Goal: Transaction & Acquisition: Purchase product/service

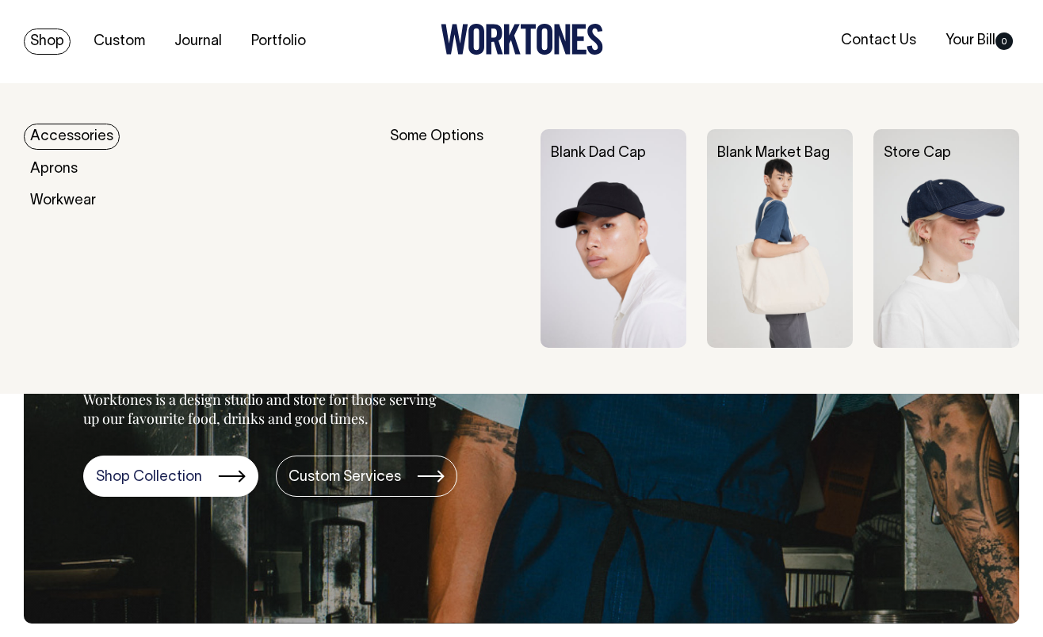
click at [51, 39] on link "Shop" at bounding box center [47, 42] width 47 height 26
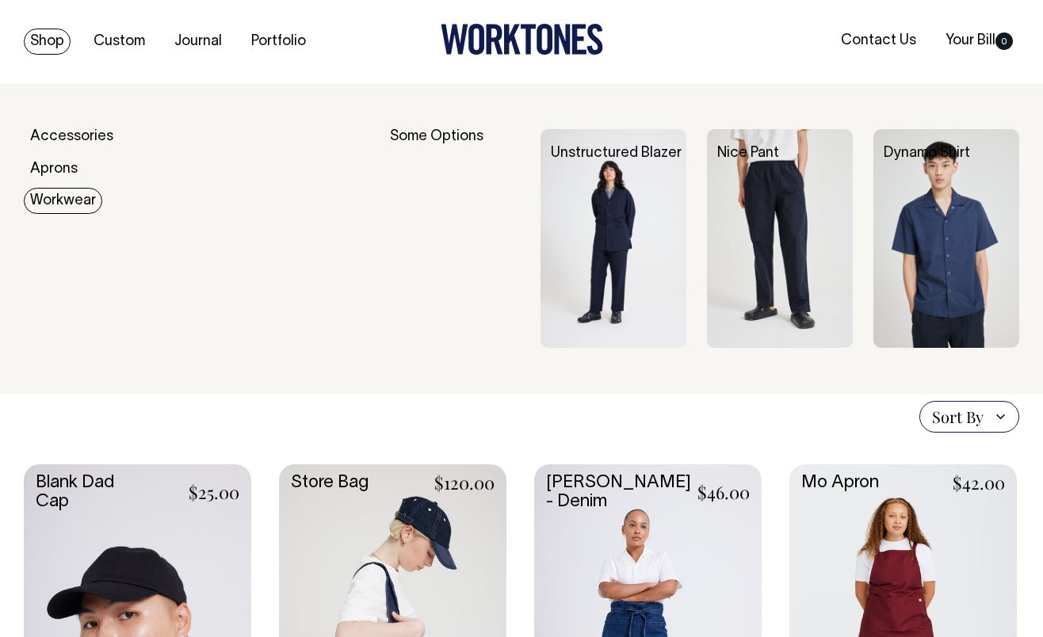
click at [70, 199] on link "Workwear" at bounding box center [63, 201] width 78 height 26
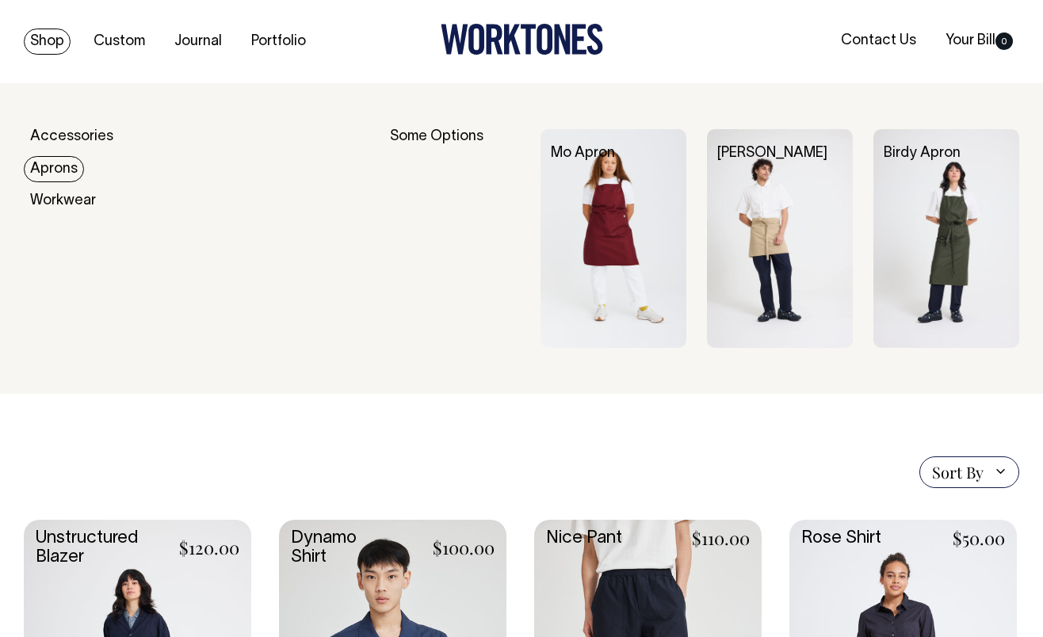
click at [63, 167] on link "Aprons" at bounding box center [54, 169] width 60 height 26
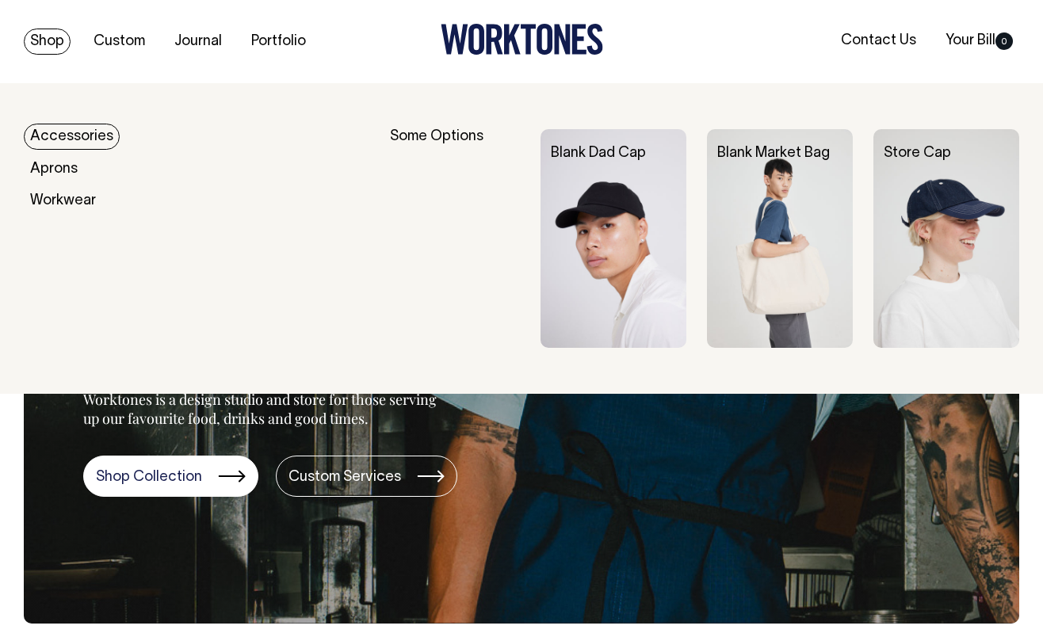
click at [61, 135] on link "Accessories" at bounding box center [72, 137] width 96 height 26
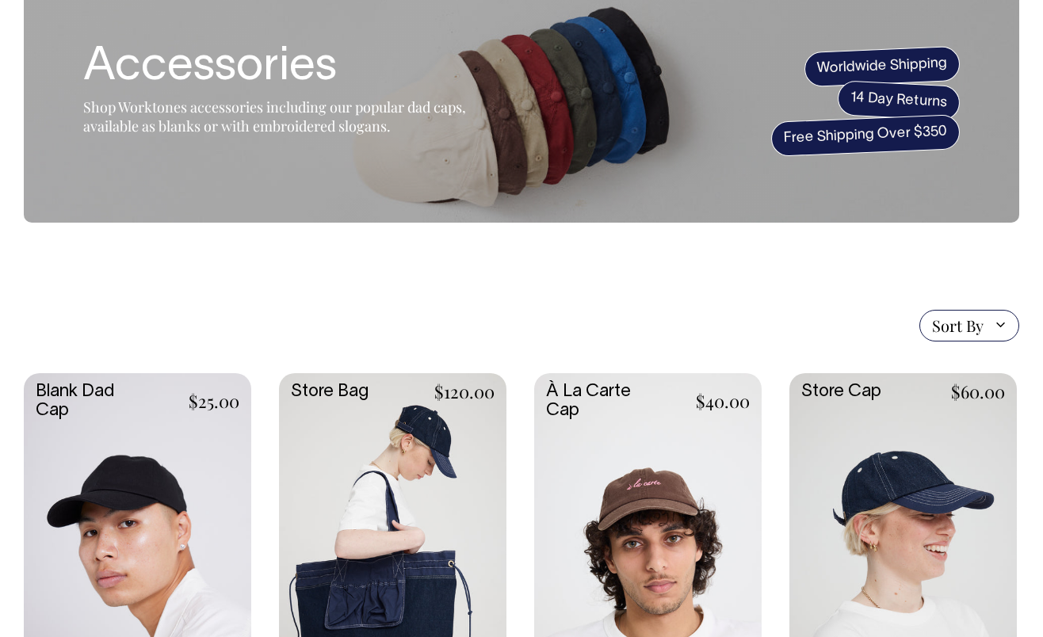
click at [158, 509] on link at bounding box center [137, 542] width 227 height 338
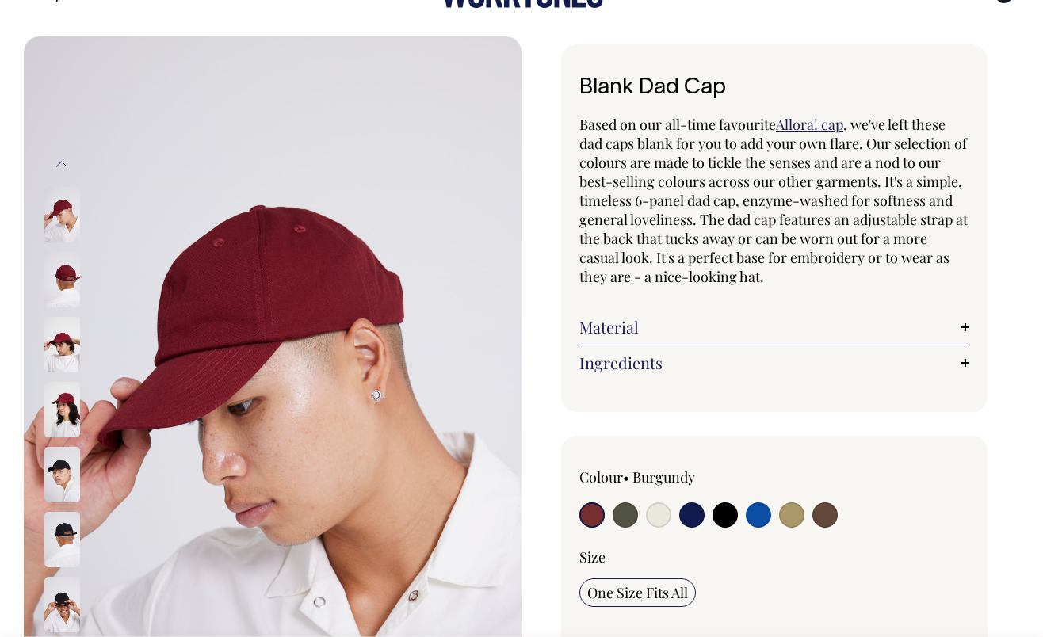
scroll to position [54, 0]
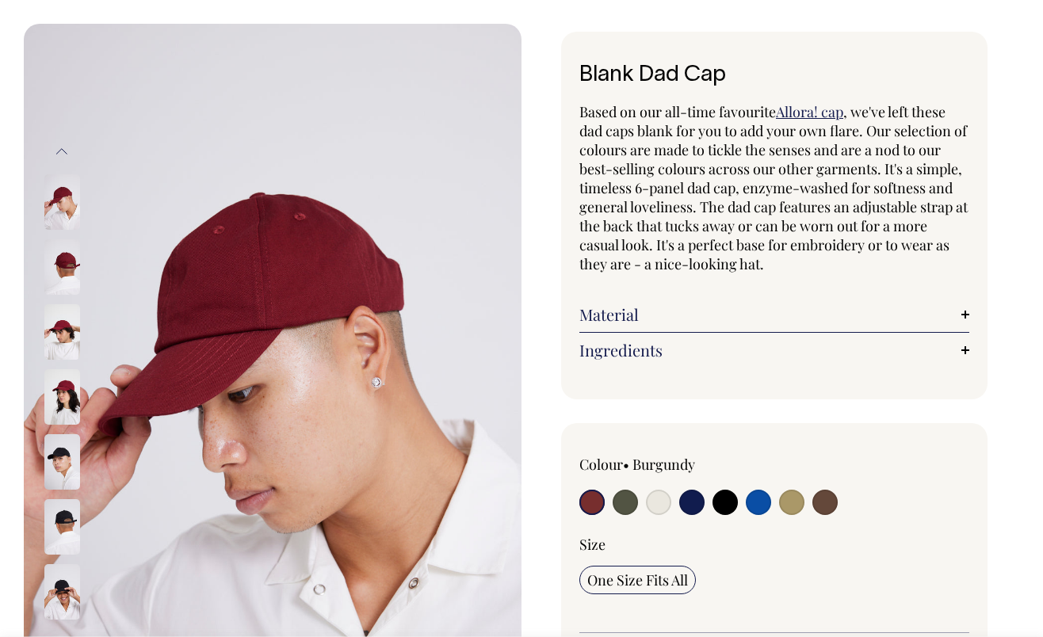
click at [753, 506] on input "radio" at bounding box center [757, 502] width 25 height 25
radio input "true"
select select "Worker Blue"
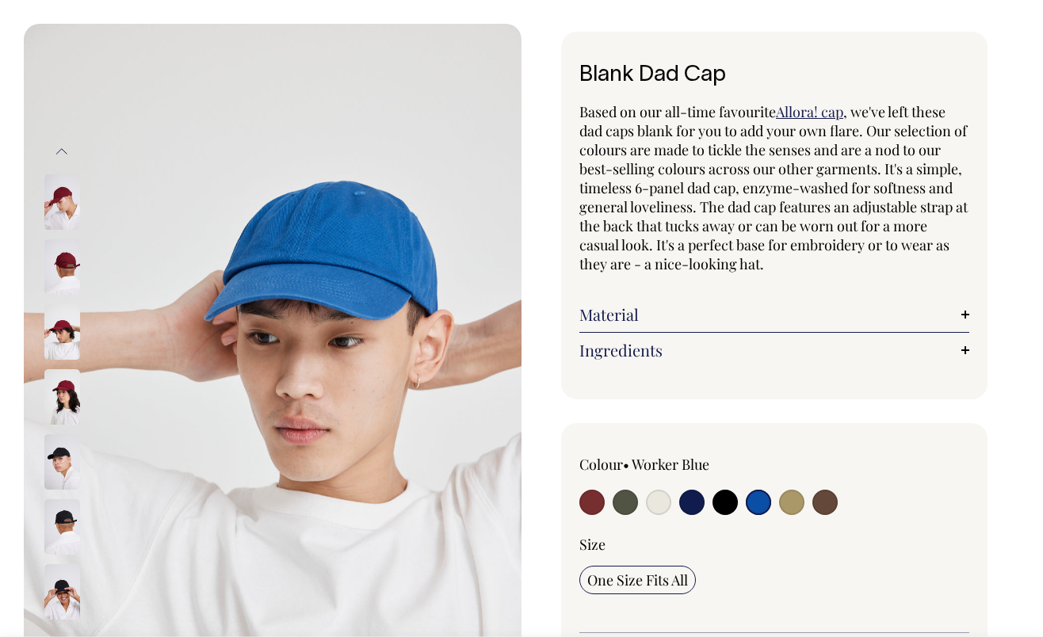
scroll to position [60, 0]
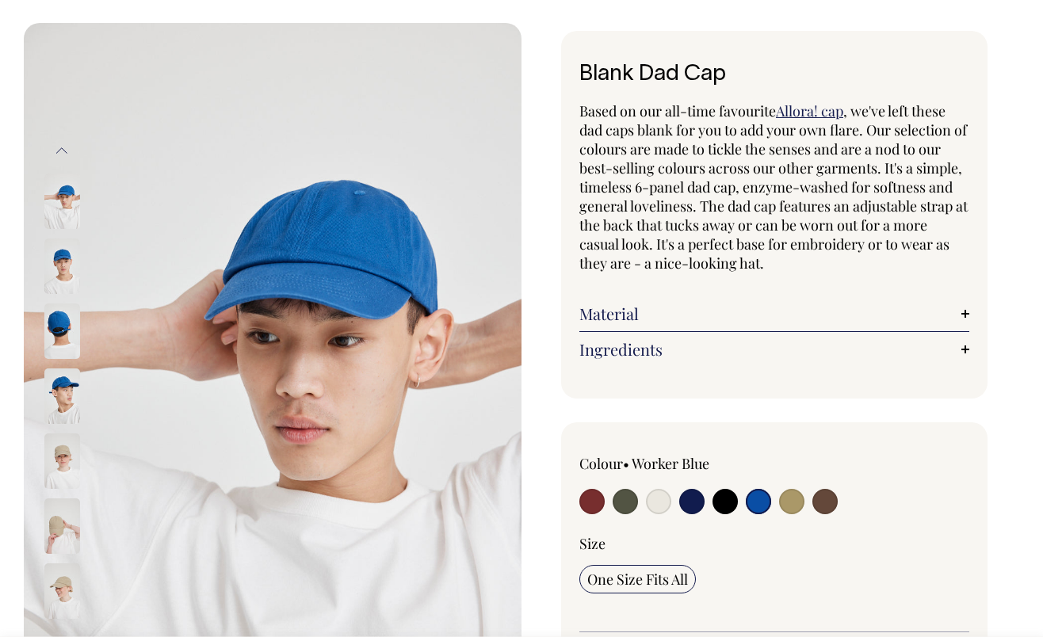
click at [657, 511] on input "radio" at bounding box center [658, 501] width 25 height 25
radio input "true"
select select "Natural"
